Goal: Transaction & Acquisition: Purchase product/service

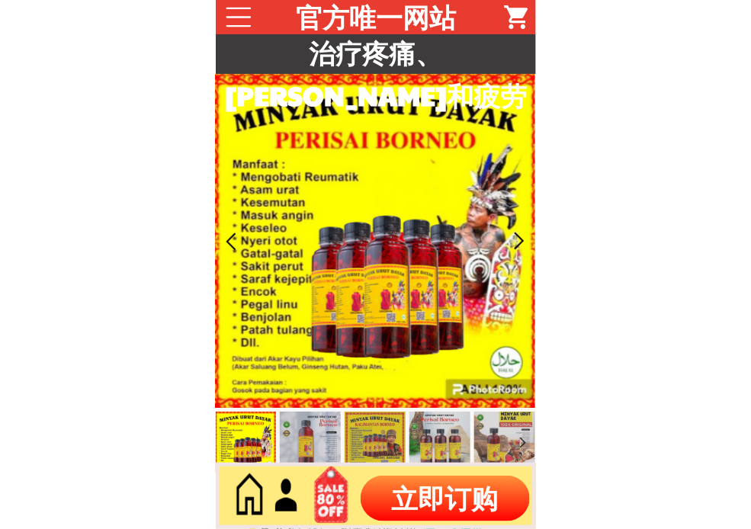
click at [443, 492] on p "立即订购" at bounding box center [445, 499] width 169 height 46
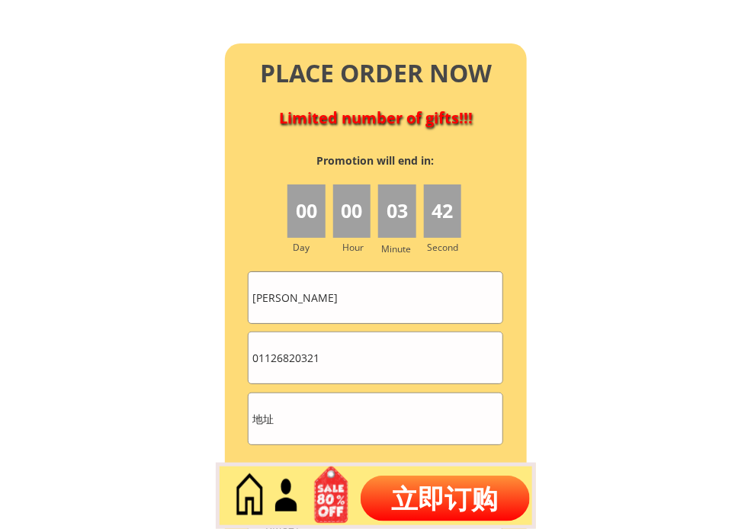
scroll to position [6775, 0]
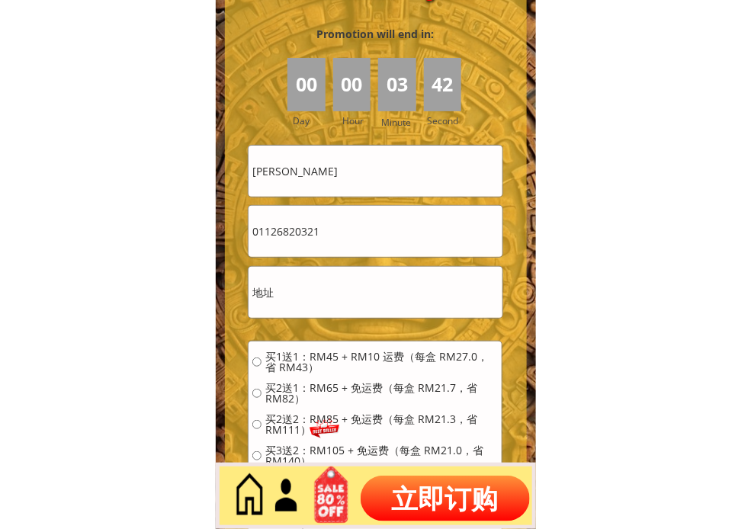
click at [400, 173] on input "[PERSON_NAME]" at bounding box center [375, 171] width 253 height 51
paste input "SABARUD1N"
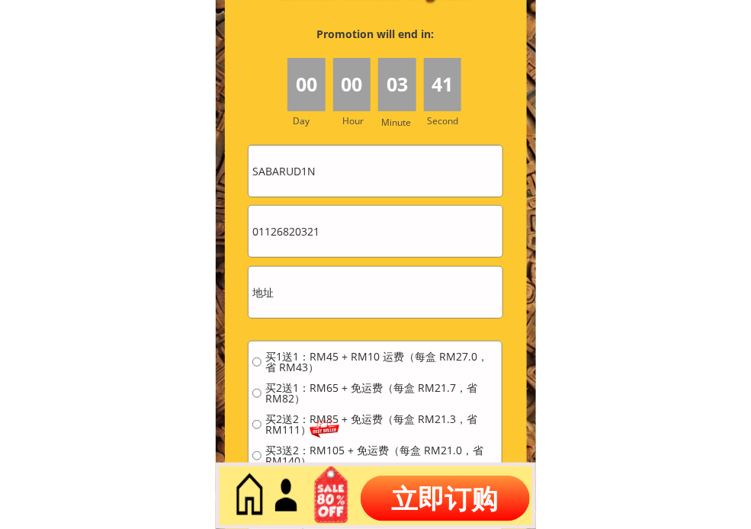
type input "SABARUD1N"
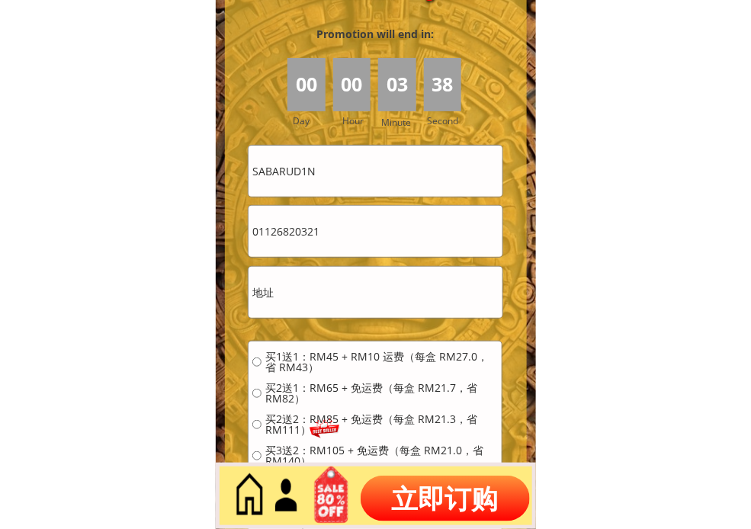
click at [368, 226] on input "01126820321" at bounding box center [375, 231] width 253 height 51
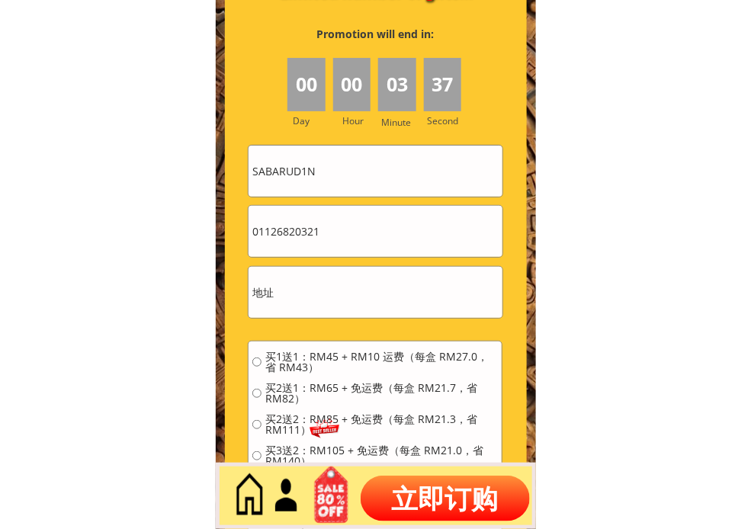
paste input "6267856"
type input "0162678561"
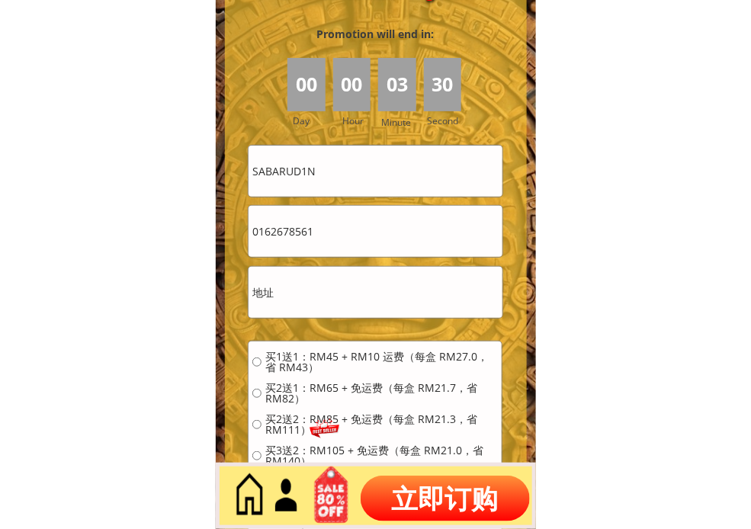
click at [386, 308] on input "text" at bounding box center [375, 292] width 253 height 51
click at [386, 306] on input "text" at bounding box center [375, 292] width 253 height 51
paste input "JALANSUN6A1ChU1CAKLAN"
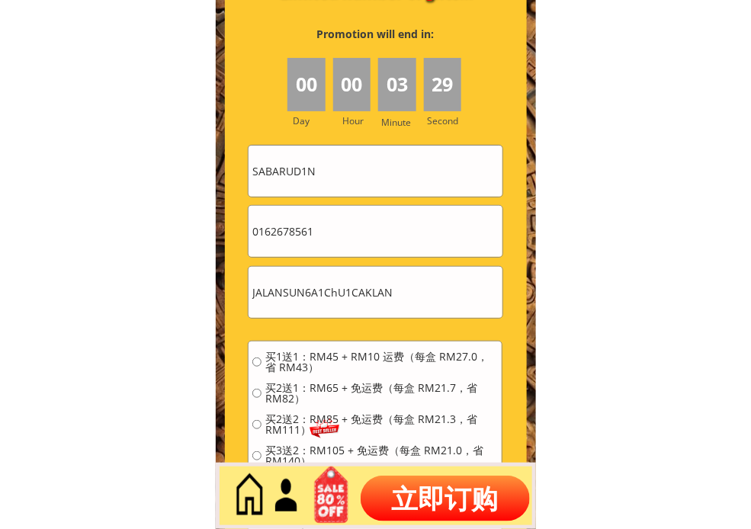
type input "JALANSUN6A1ChU1CAKLAN"
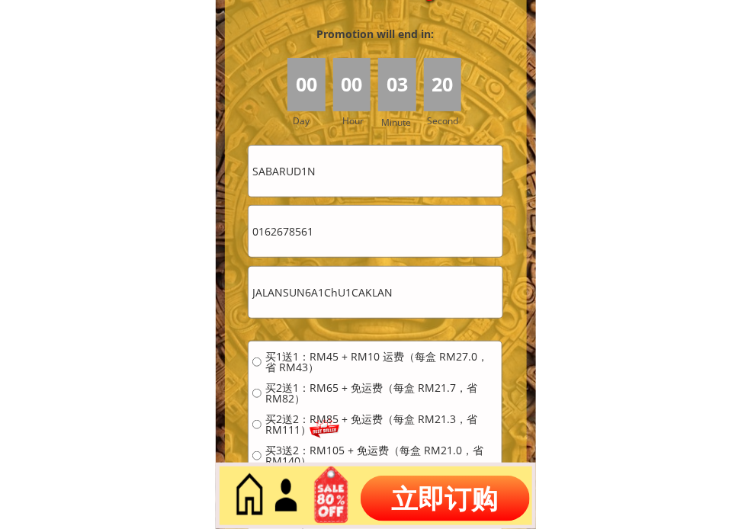
click at [359, 162] on input "SABARUD1N" at bounding box center [375, 171] width 253 height 51
paste input "[PERSON_NAME]"
type input "[PERSON_NAME]"
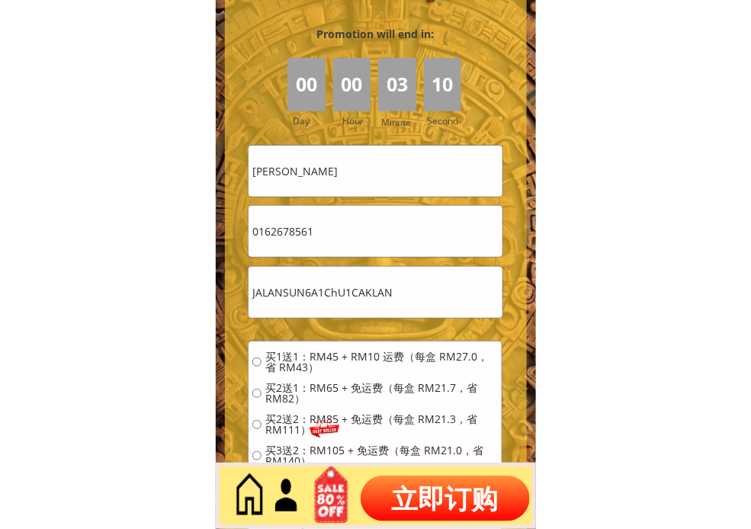
click at [469, 313] on input "JALANSUN6A1ChU1CAKLAN" at bounding box center [375, 292] width 253 height 51
click at [435, 305] on input "JALANSUN6A1ChU1CAKLAN" at bounding box center [375, 292] width 253 height 51
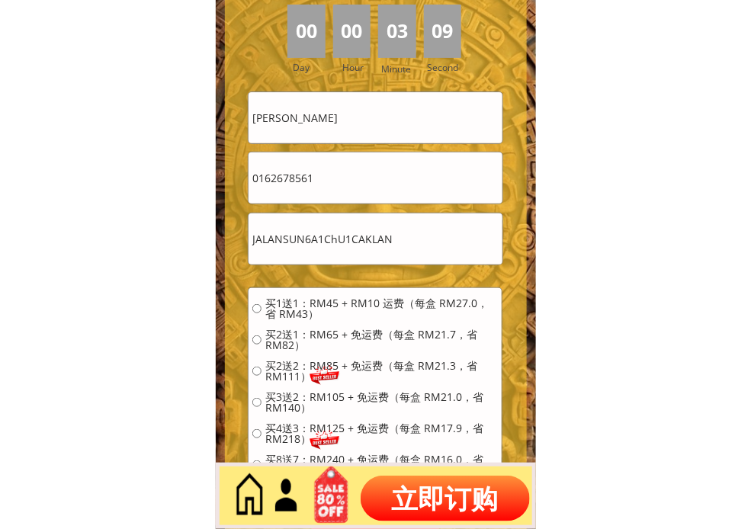
scroll to position [6944, 0]
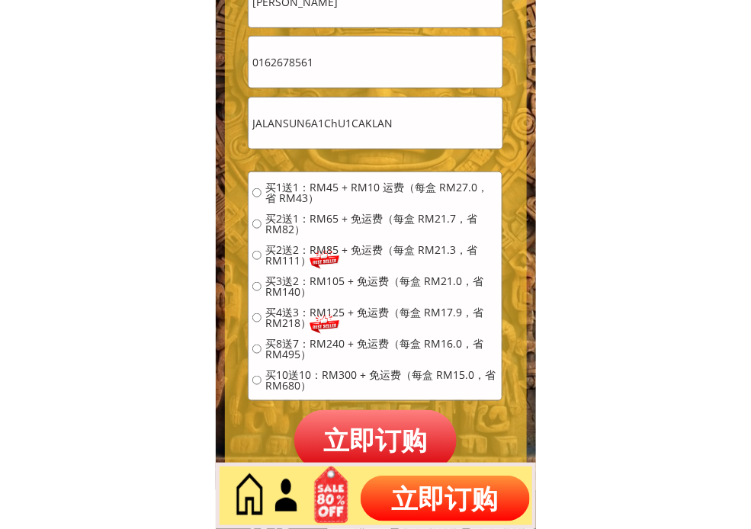
click at [344, 217] on span "买2送1：RM65 + 免运费（每盒 RM21.7，省 RM82）" at bounding box center [381, 223] width 233 height 21
radio input "true"
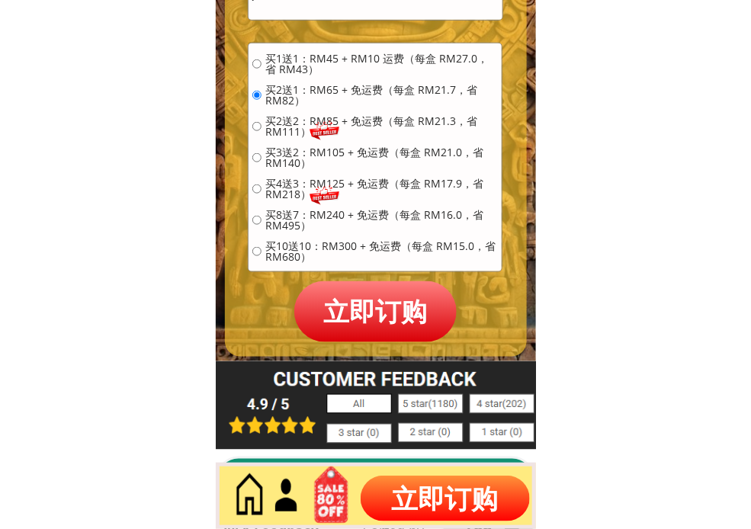
scroll to position [7114, 0]
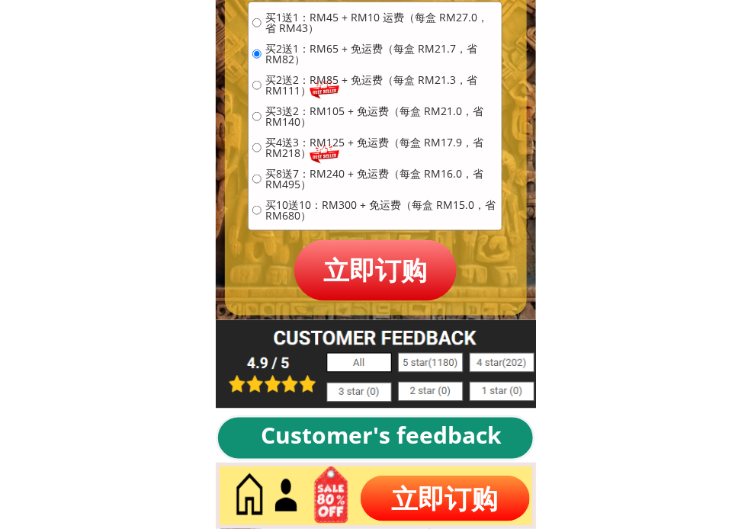
click at [375, 260] on p "立即订购" at bounding box center [375, 270] width 163 height 60
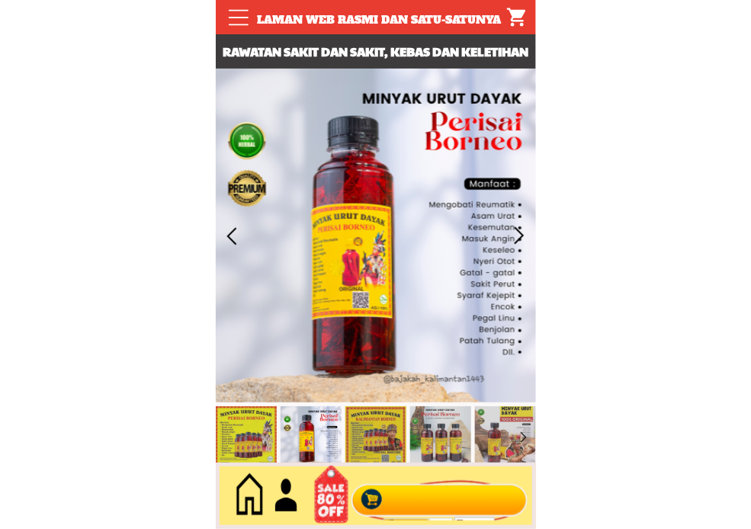
click at [436, 489] on div at bounding box center [439, 496] width 184 height 50
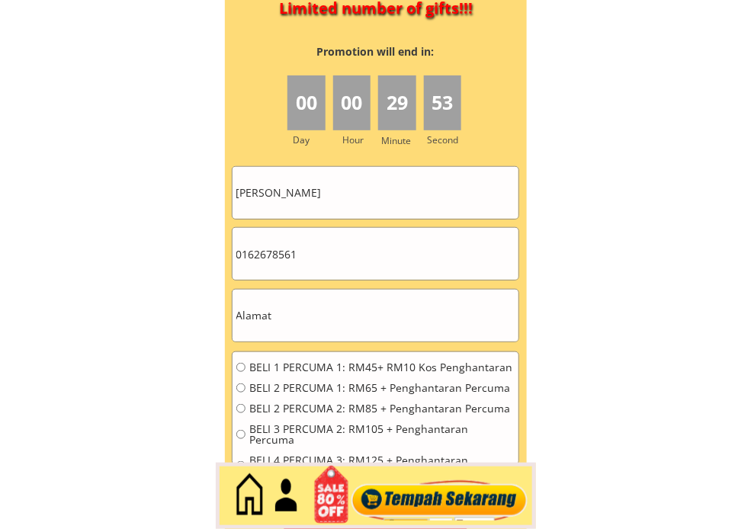
scroll to position [6869, 0]
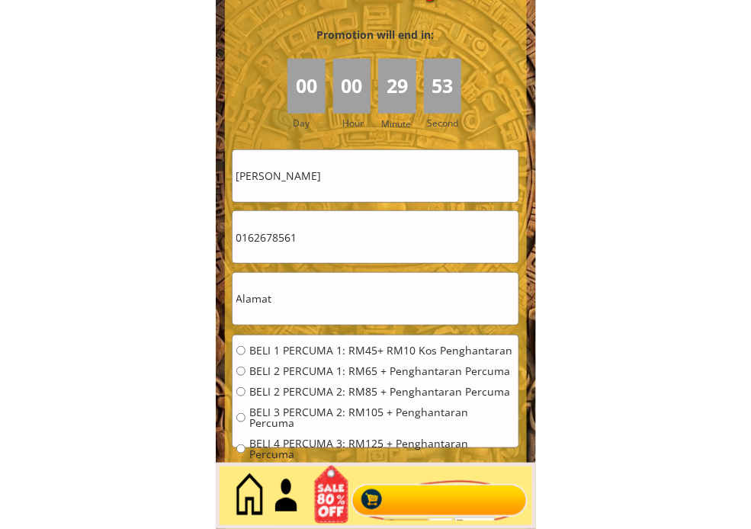
click at [384, 193] on input "[PERSON_NAME]" at bounding box center [376, 176] width 286 height 52
paste input "Md [PERSON_NAME]"
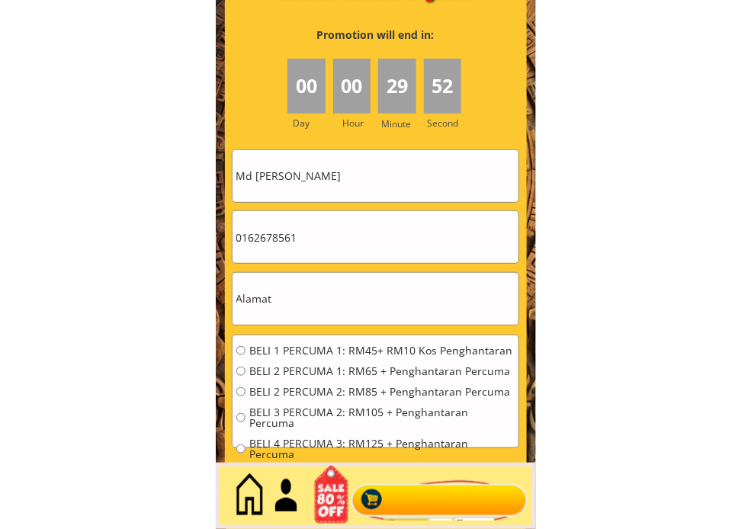
type input "Md [PERSON_NAME]"
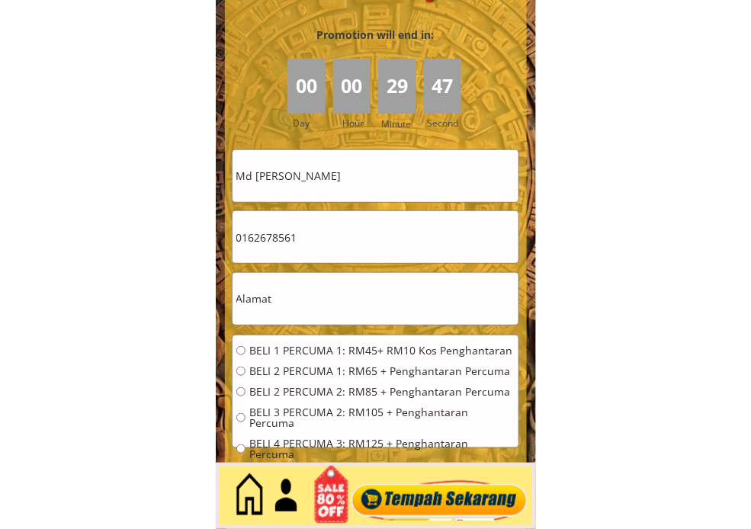
click at [467, 310] on input "text" at bounding box center [376, 299] width 286 height 52
paste input "[STREET_ADDRESS]"
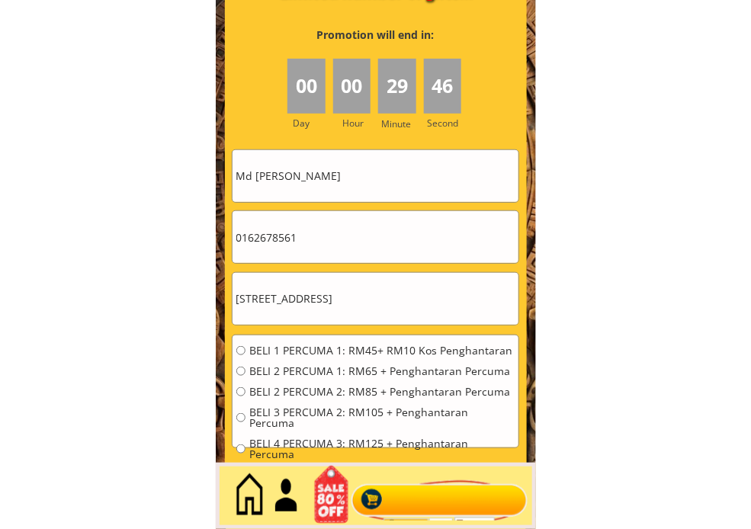
type input "[STREET_ADDRESS]"
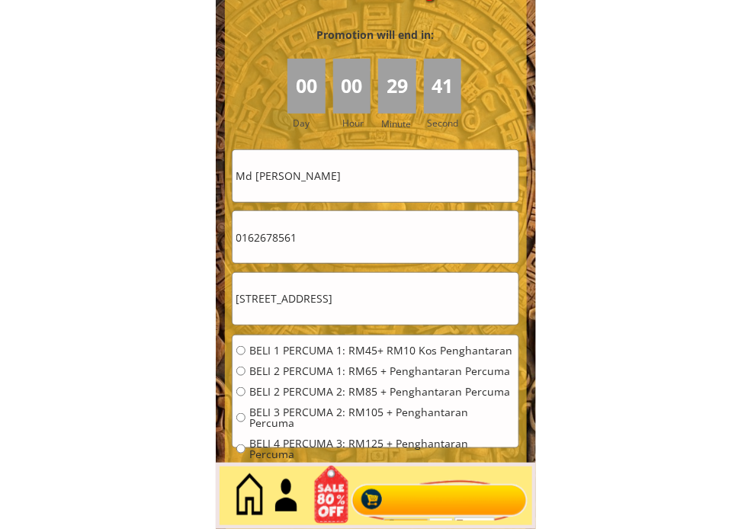
click at [393, 237] on input "0162678561" at bounding box center [376, 237] width 286 height 52
paste input "60 -019 3385054"
click at [277, 239] on input "60 -019 3385054" at bounding box center [376, 237] width 286 height 52
drag, startPoint x: 256, startPoint y: 236, endPoint x: 239, endPoint y: 236, distance: 17.5
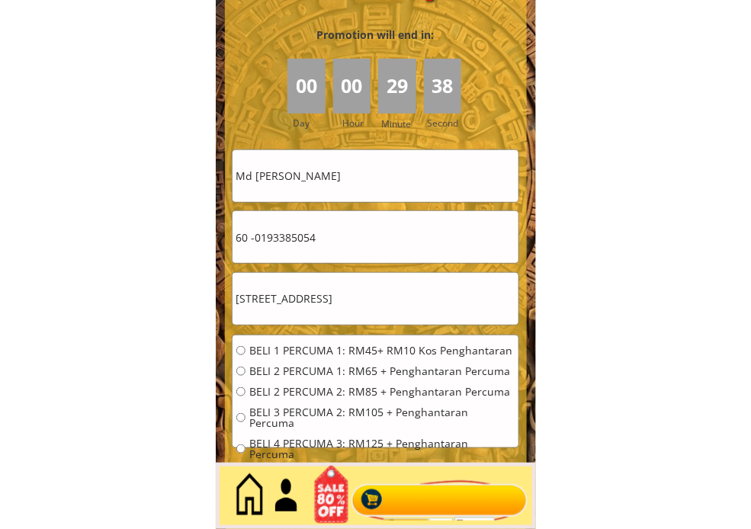
click at [239, 236] on input "60 -0193385054" at bounding box center [376, 237] width 286 height 52
type input "0193385054"
click at [316, 351] on span "BELI 1 PERCUMA 1: RM45+ RM10 Kos Penghantaran" at bounding box center [381, 350] width 265 height 11
radio input "true"
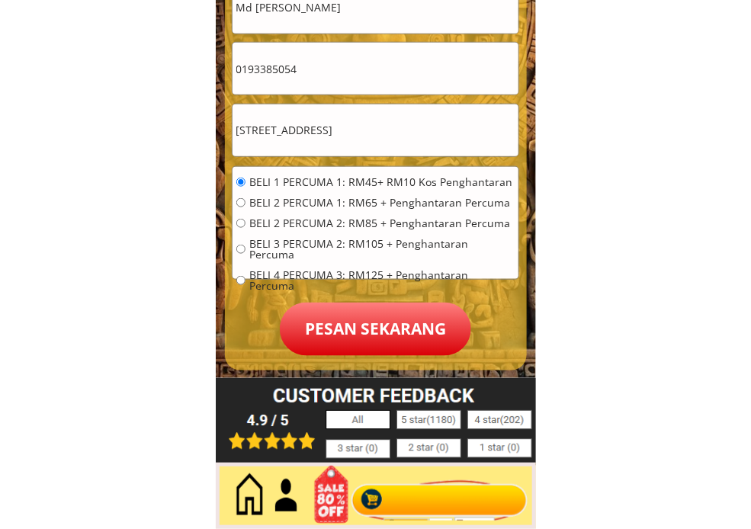
scroll to position [7038, 0]
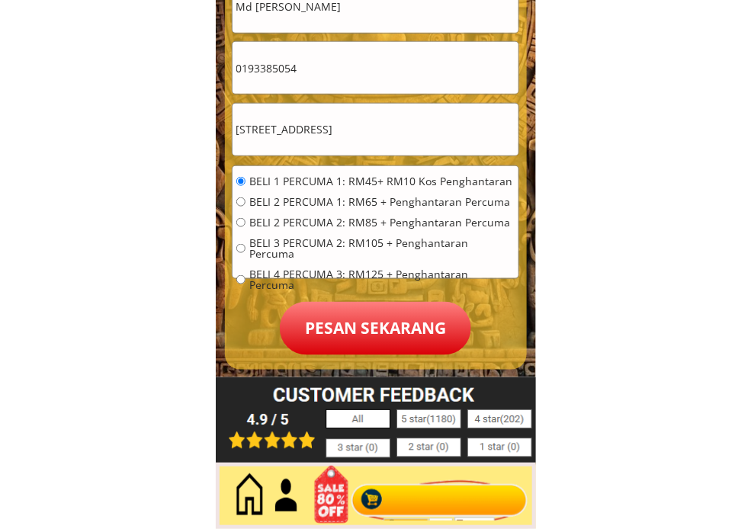
click at [392, 326] on p "Pesan sekarang" at bounding box center [375, 328] width 191 height 53
